Goal: Transaction & Acquisition: Purchase product/service

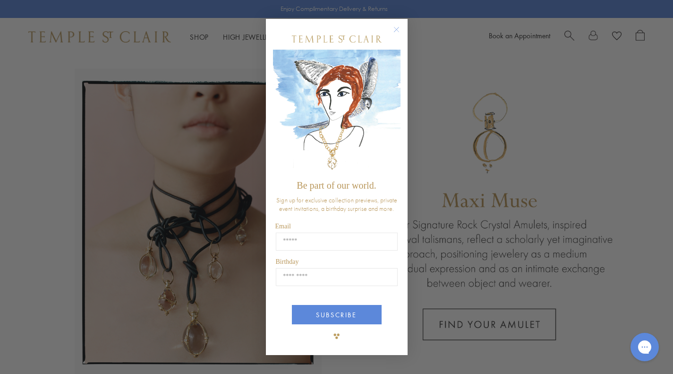
click at [398, 26] on circle "Close dialog" at bounding box center [396, 29] width 11 height 11
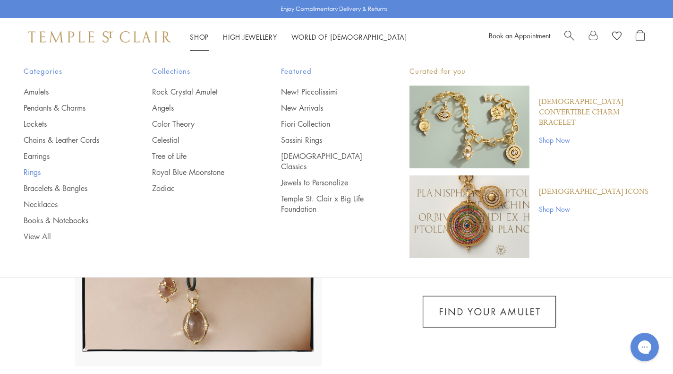
scroll to position [14, 0]
click at [41, 185] on link "Bracelets & Bangles" at bounding box center [69, 188] width 91 height 10
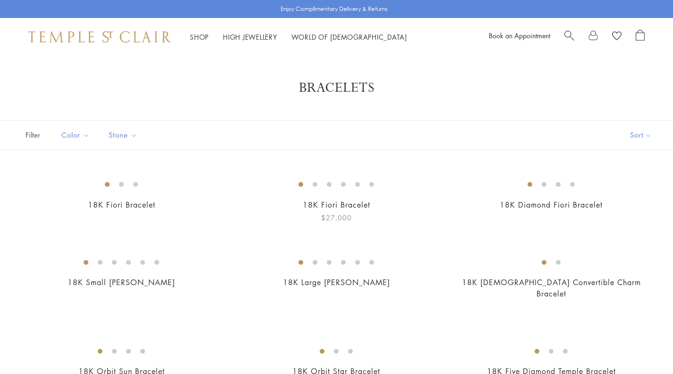
click at [0, 0] on img at bounding box center [0, 0] width 0 height 0
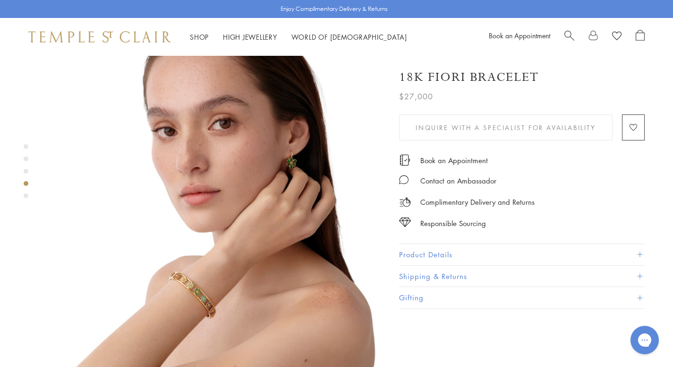
scroll to position [1081, 0]
click at [160, 218] on img at bounding box center [216, 201] width 338 height 338
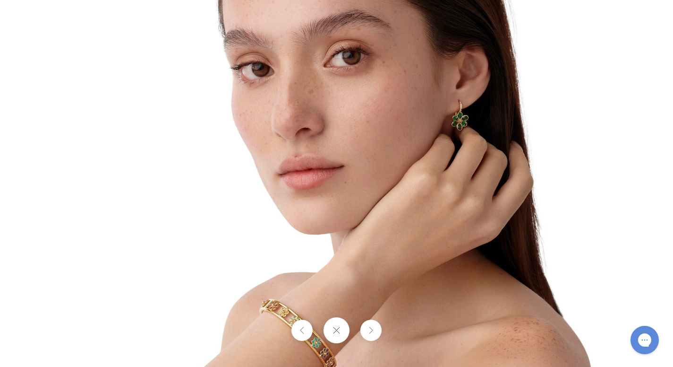
click at [342, 331] on button at bounding box center [337, 330] width 26 height 26
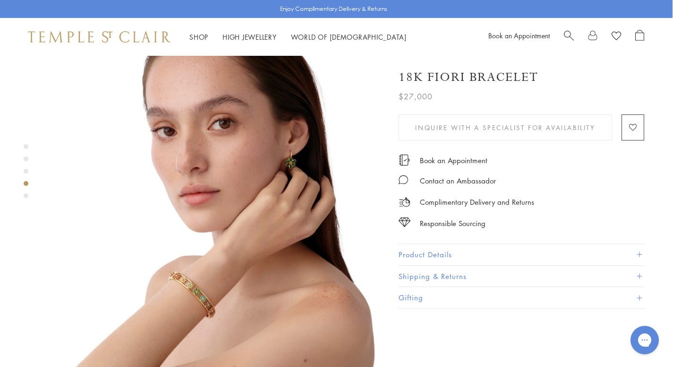
click at [194, 197] on img at bounding box center [216, 201] width 338 height 338
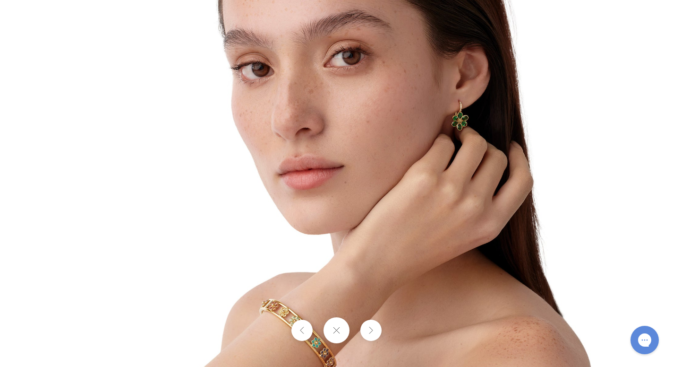
click at [286, 228] on img at bounding box center [336, 183] width 553 height 553
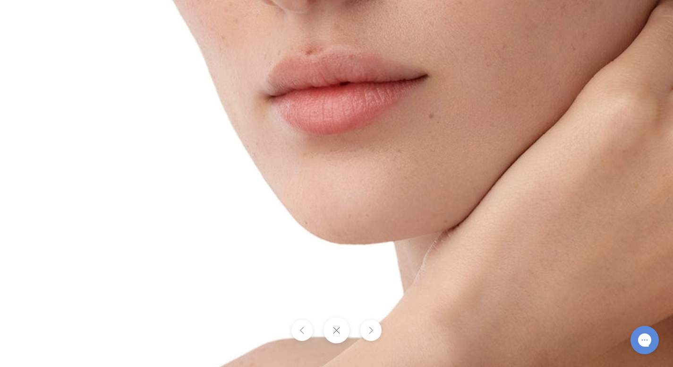
click at [287, 210] on img at bounding box center [410, 118] width 1361 height 1361
click at [285, 206] on img at bounding box center [410, 118] width 1361 height 1361
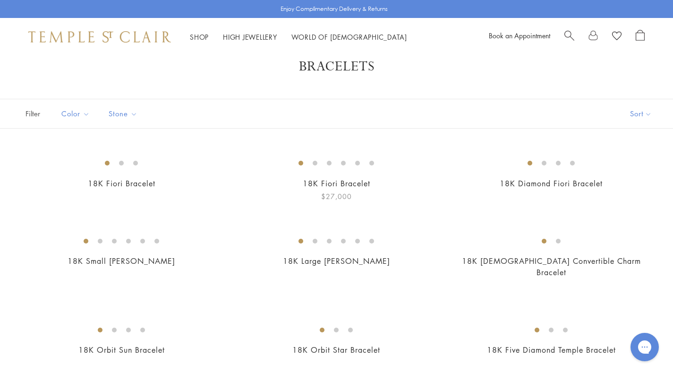
click at [0, 0] on img at bounding box center [0, 0] width 0 height 0
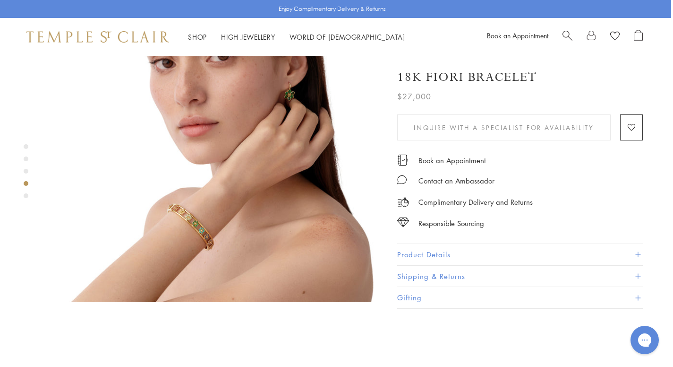
scroll to position [1119, 2]
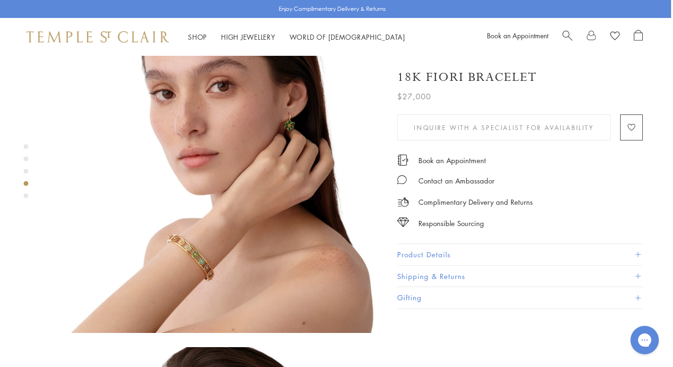
click at [168, 175] on img at bounding box center [214, 164] width 338 height 338
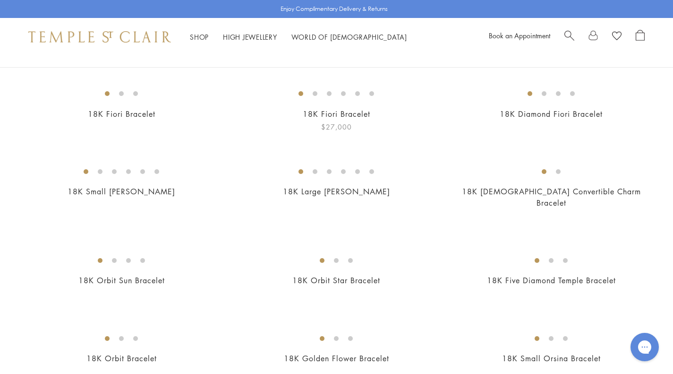
scroll to position [87, 0]
